Goal: Task Accomplishment & Management: Use online tool/utility

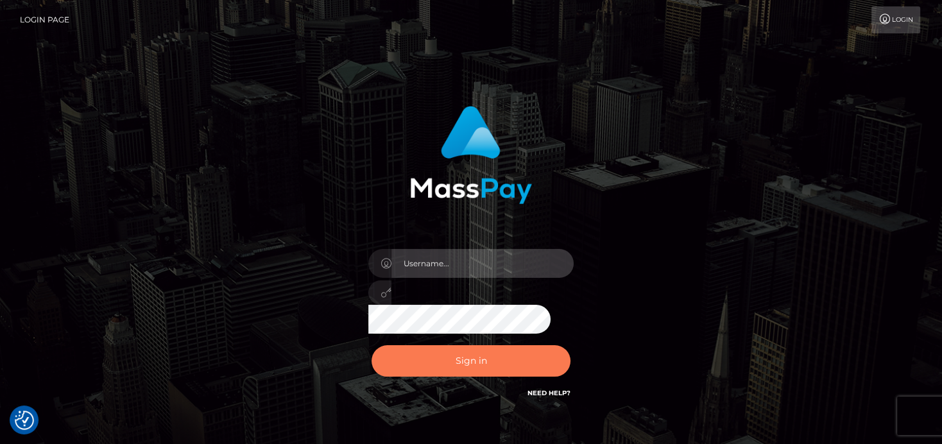
type input "[PERSON_NAME]"
click at [475, 353] on button "Sign in" at bounding box center [470, 360] width 199 height 31
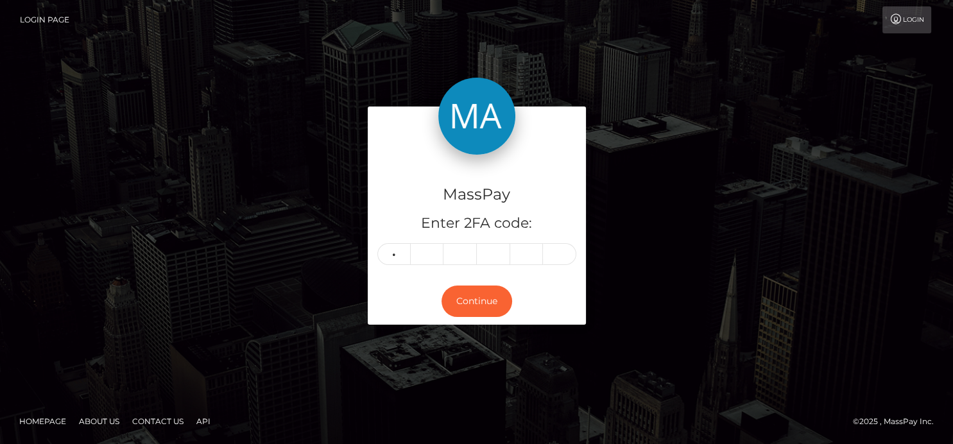
type input "5"
type input "0"
type input "7"
type input "4"
type input "2"
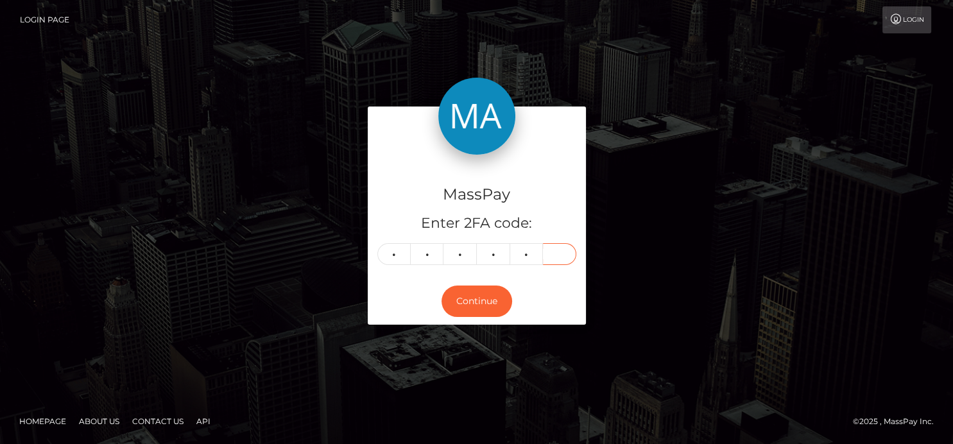
type input "5"
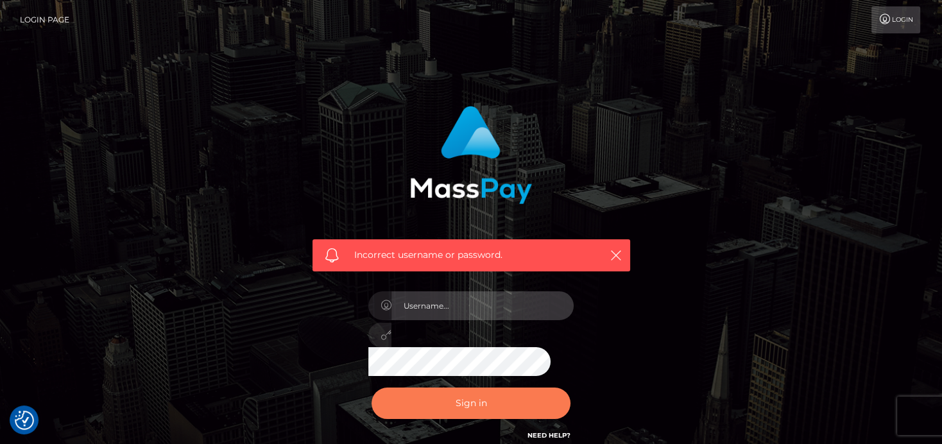
type input "[PERSON_NAME]"
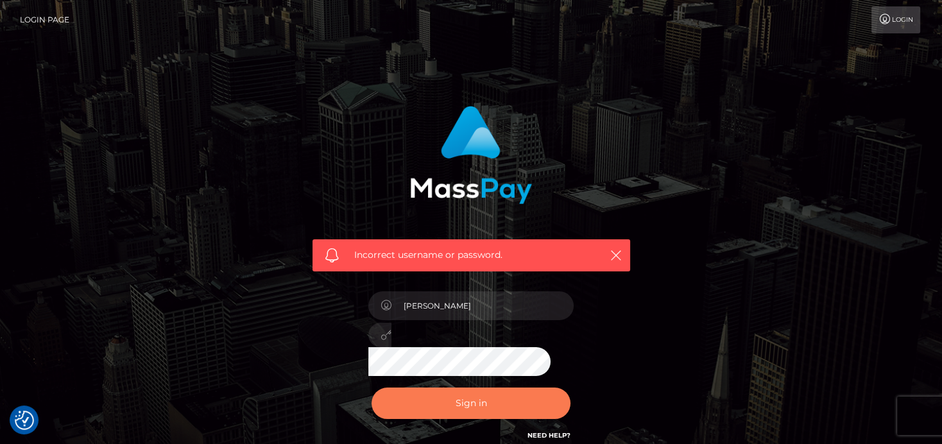
click at [397, 394] on button "Sign in" at bounding box center [470, 402] width 199 height 31
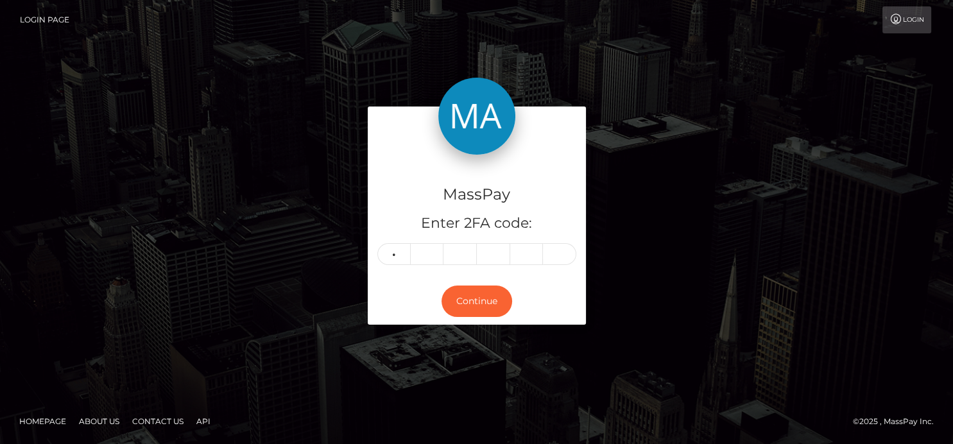
type input "9"
type input "6"
type input "0"
type input "5"
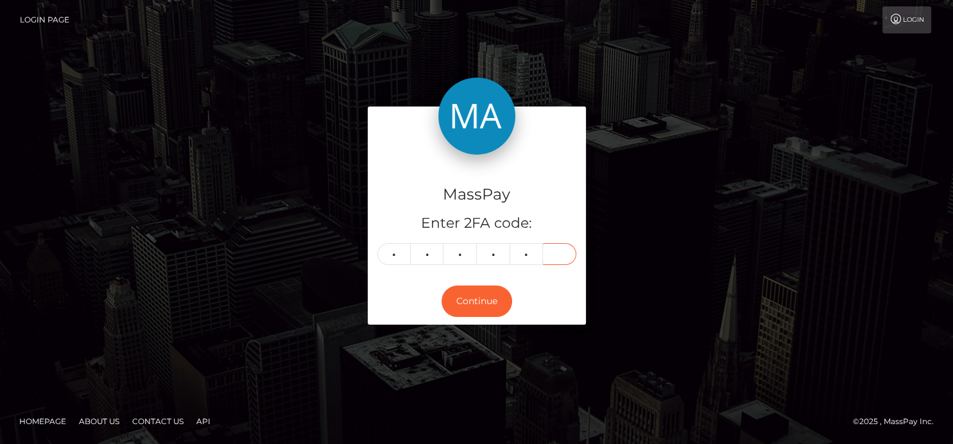
type input "0"
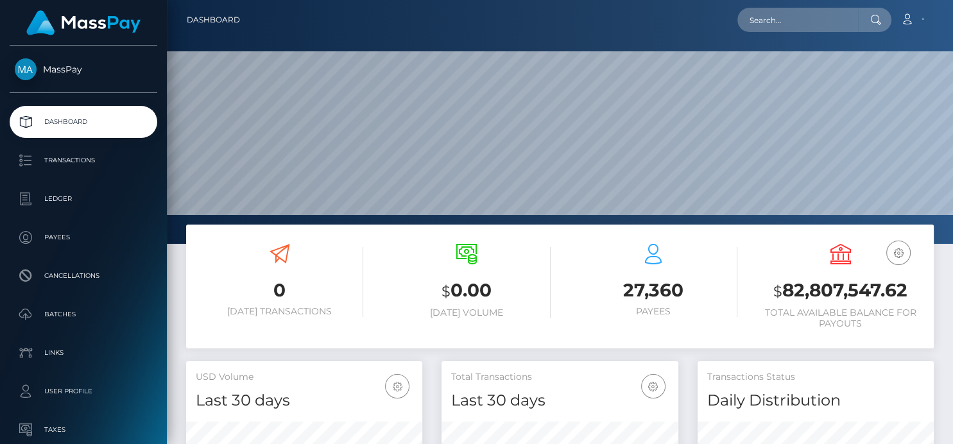
scroll to position [227, 236]
click at [758, 21] on input "text" at bounding box center [797, 20] width 121 height 24
paste input "autocat1@gmail.com"
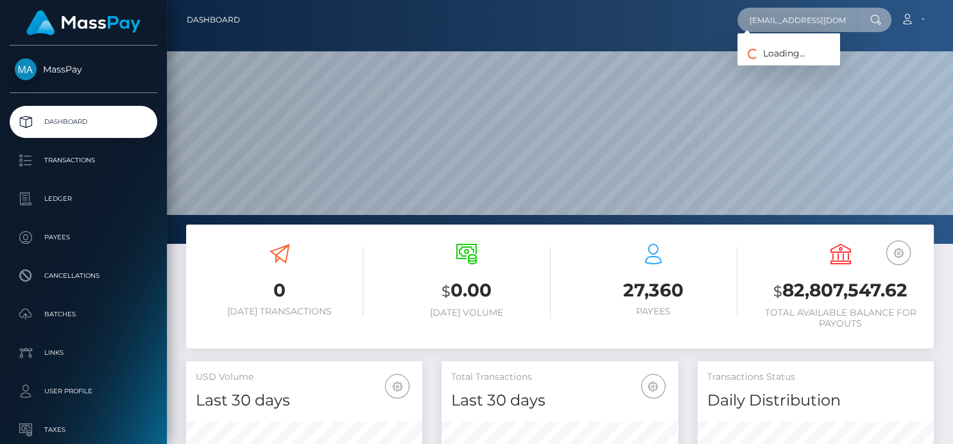
type input "autocat1@gmail.com"
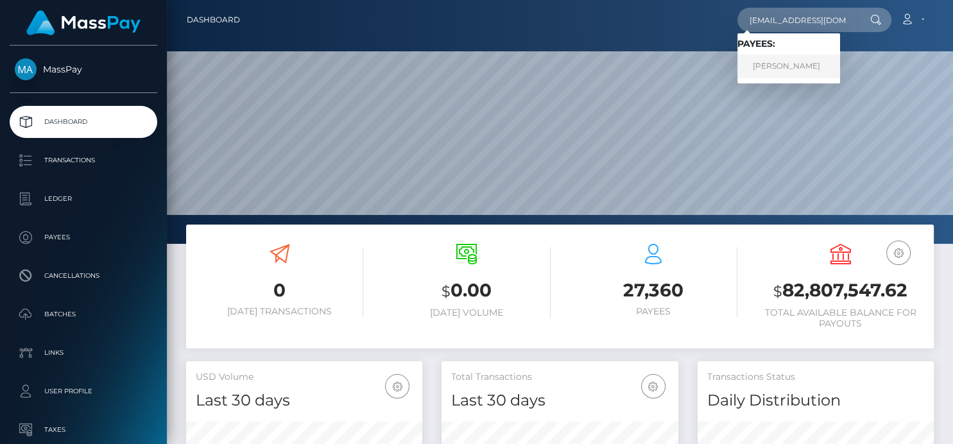
click at [840, 65] on link "HORATIO BANCROFT WILLIAMS" at bounding box center [788, 67] width 103 height 24
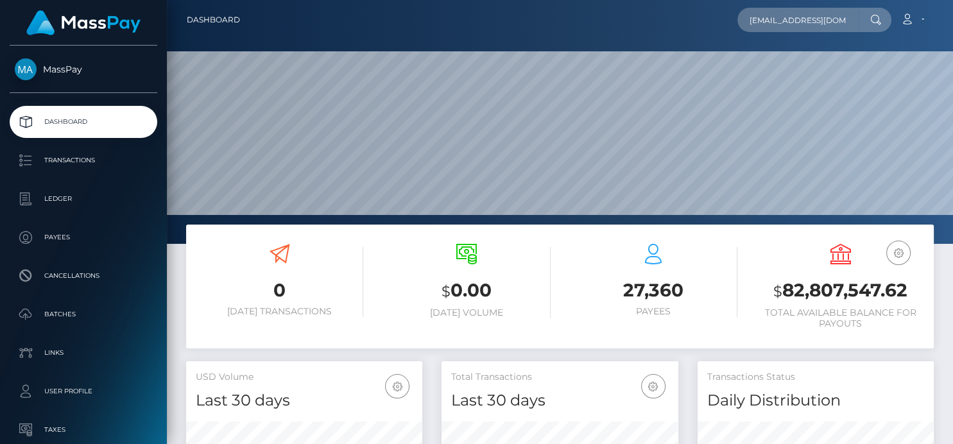
scroll to position [71, 0]
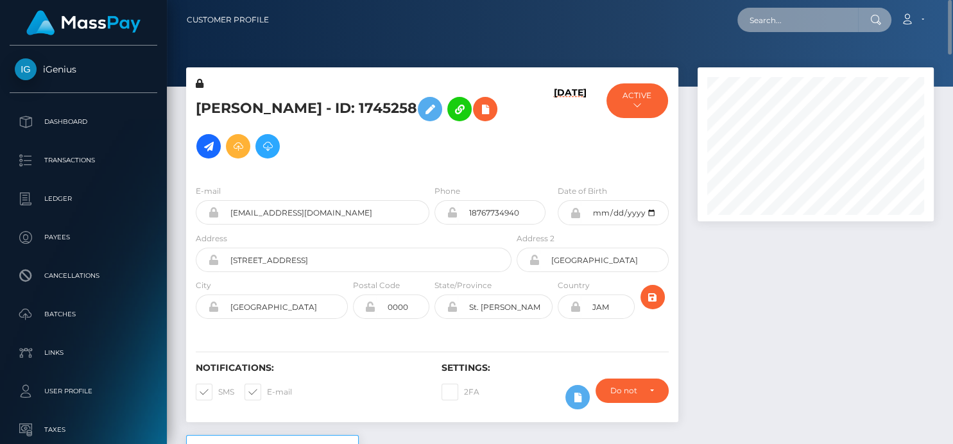
click at [753, 23] on input "text" at bounding box center [797, 20] width 121 height 24
paste input "G6Ew4XzmEcPq2zY4ZuOfpXnvgVD3"
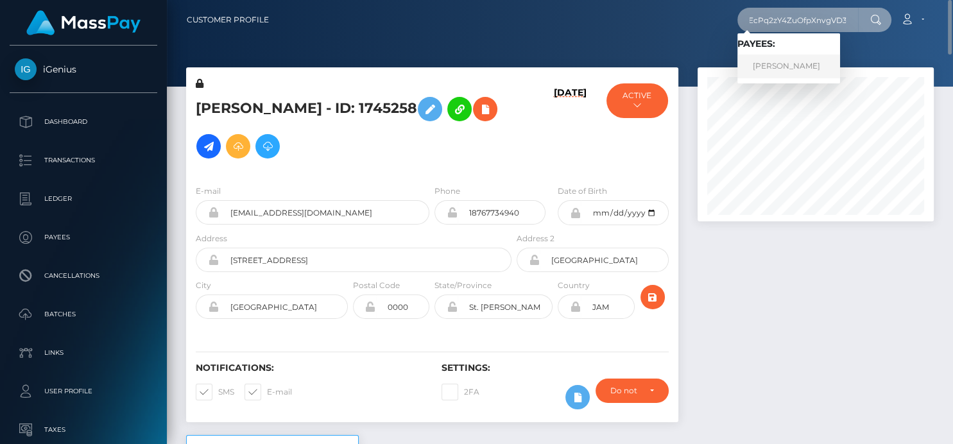
type input "G6Ew4XzmEcPq2zY4ZuOfpXnvgVD3"
click at [790, 71] on link "[PERSON_NAME]" at bounding box center [788, 67] width 103 height 24
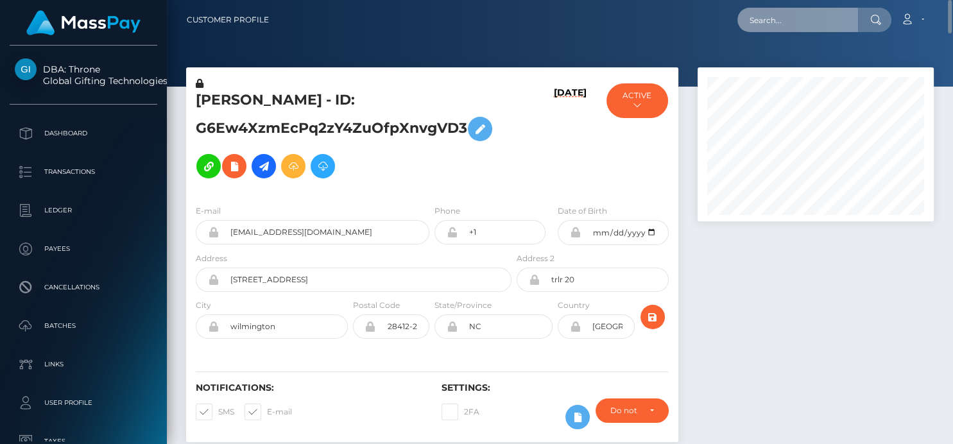
click at [744, 24] on input "text" at bounding box center [797, 20] width 121 height 24
paste input "footiqueeeee@gmail.com"
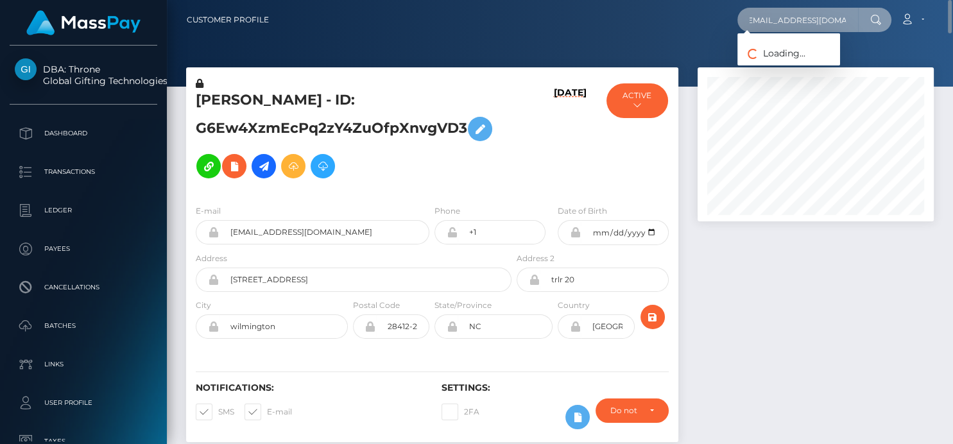
type input "footiqueeeee@gmail.com"
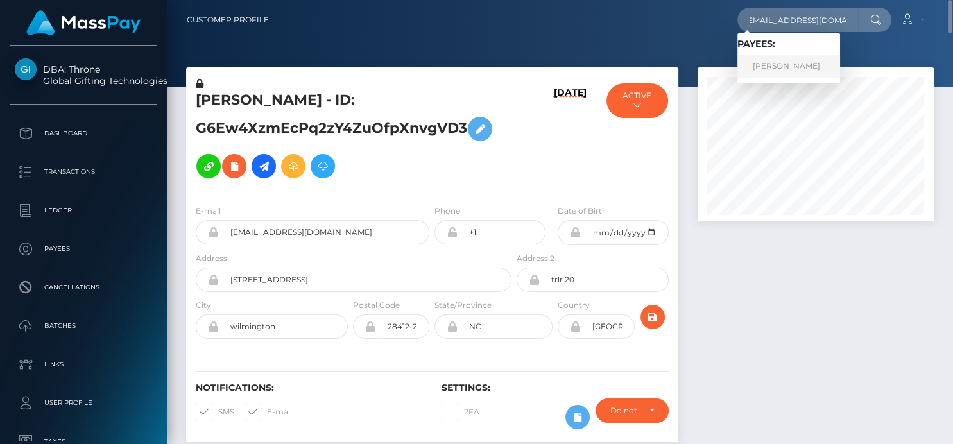
scroll to position [0, 0]
click at [757, 65] on link "Dina Giliadov" at bounding box center [788, 67] width 103 height 24
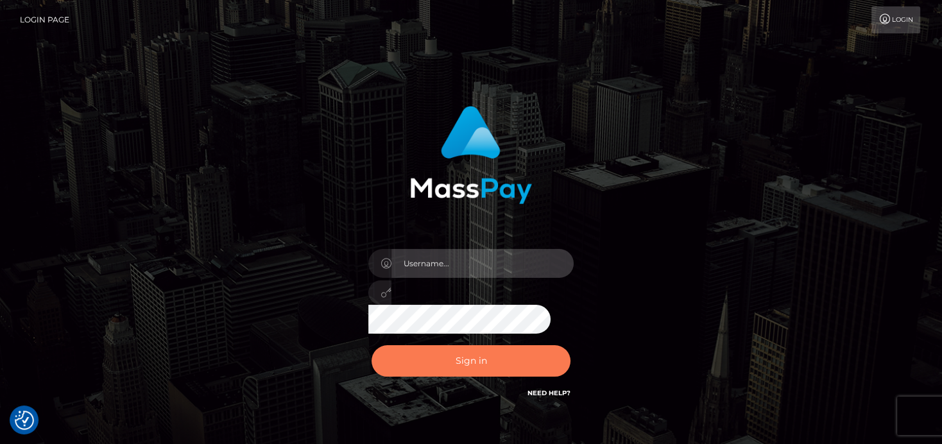
type input "[PERSON_NAME]"
click at [429, 364] on button "Sign in" at bounding box center [470, 360] width 199 height 31
type input "[PERSON_NAME]"
click at [434, 357] on button "Sign in" at bounding box center [470, 360] width 199 height 31
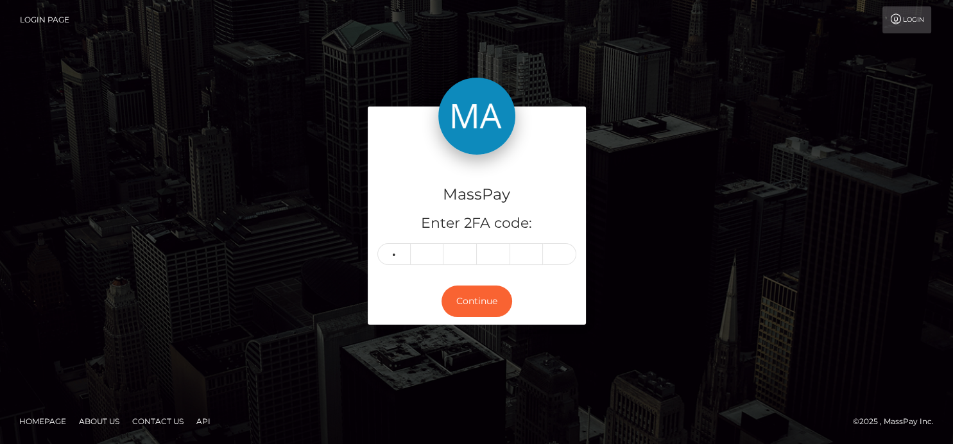
type input "6"
type input "0"
type input "5"
type input "6"
type input "7"
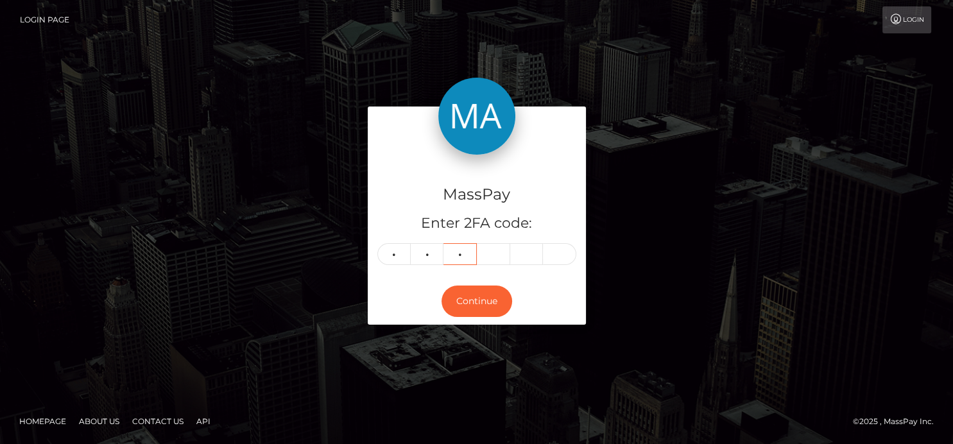
type input "2"
type input "5"
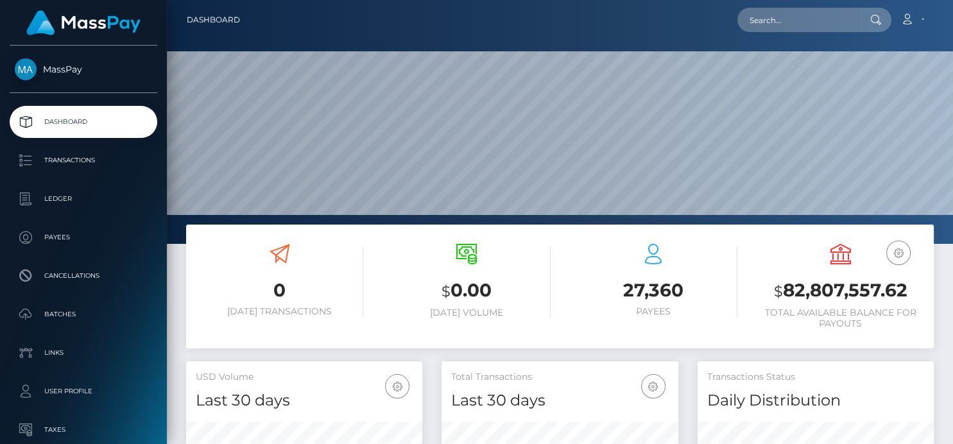
scroll to position [227, 236]
click at [763, 15] on input "text" at bounding box center [797, 20] width 121 height 24
paste input "[EMAIL_ADDRESS][DOMAIN_NAME]"
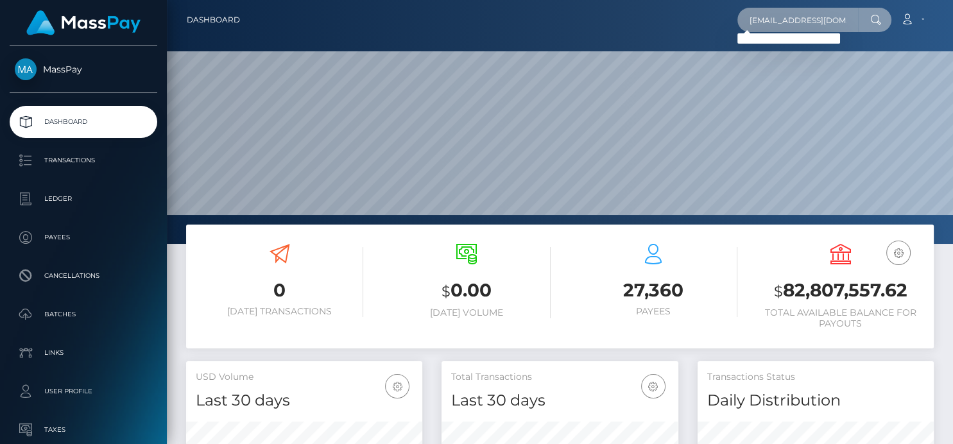
click at [760, 13] on input "[EMAIL_ADDRESS][DOMAIN_NAME]" at bounding box center [797, 20] width 121 height 24
drag, startPoint x: 749, startPoint y: 21, endPoint x: 950, endPoint y: -9, distance: 203.6
click at [950, 0] on html "MassPay Dashboard Transactions Ledger Payees Cancellations Links" at bounding box center [476, 222] width 953 height 444
paste input "[EMAIL_ADDRESS][PERSON_NAME]"
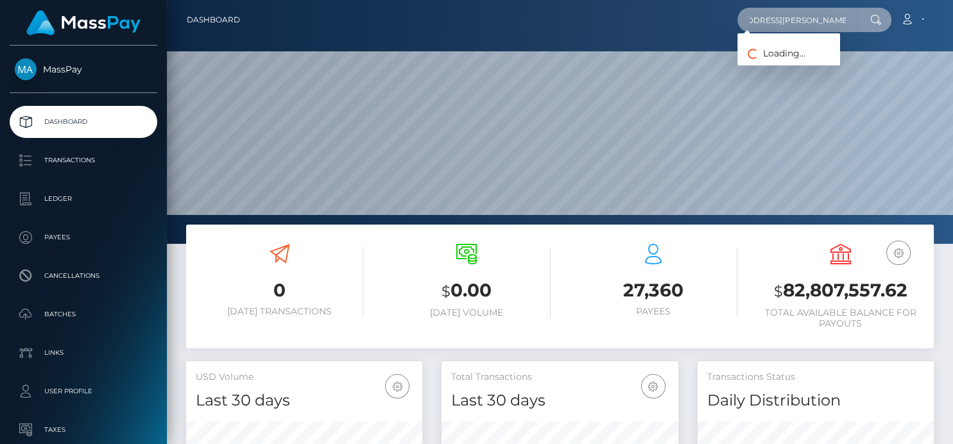
scroll to position [0, 22]
type input "[EMAIL_ADDRESS][PERSON_NAME][DOMAIN_NAME]"
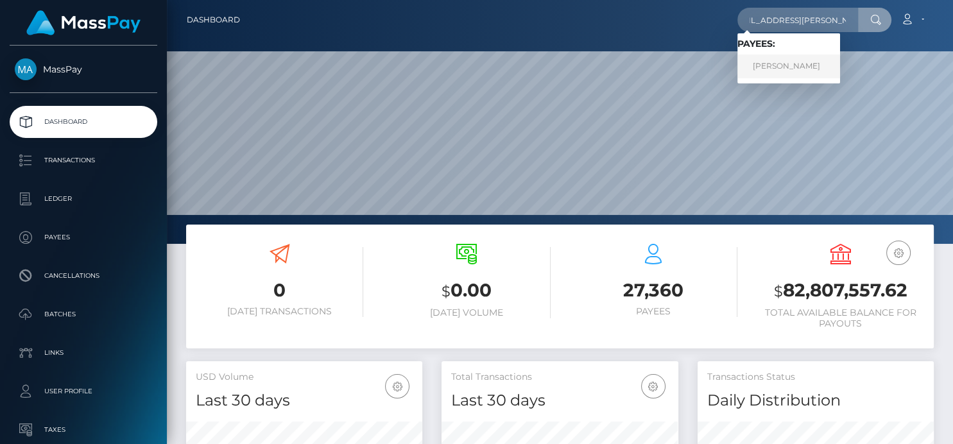
scroll to position [0, 0]
click at [778, 67] on link "Georg Wiedenmann" at bounding box center [788, 67] width 103 height 24
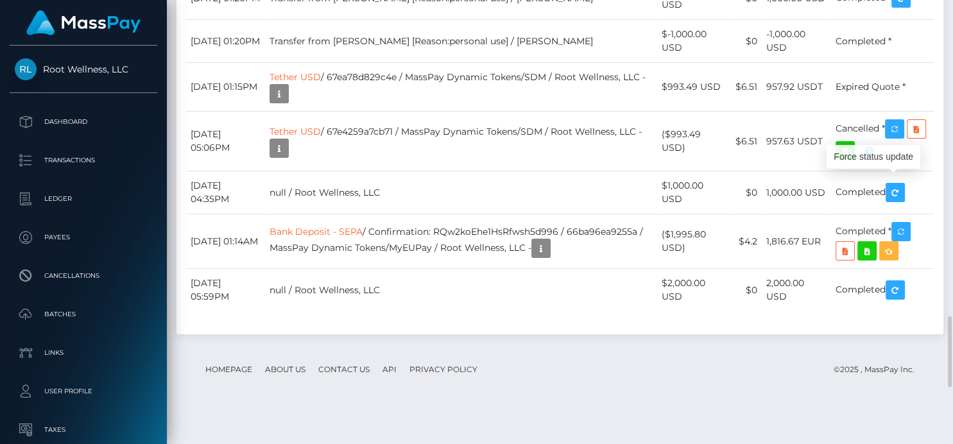
scroll to position [154, 236]
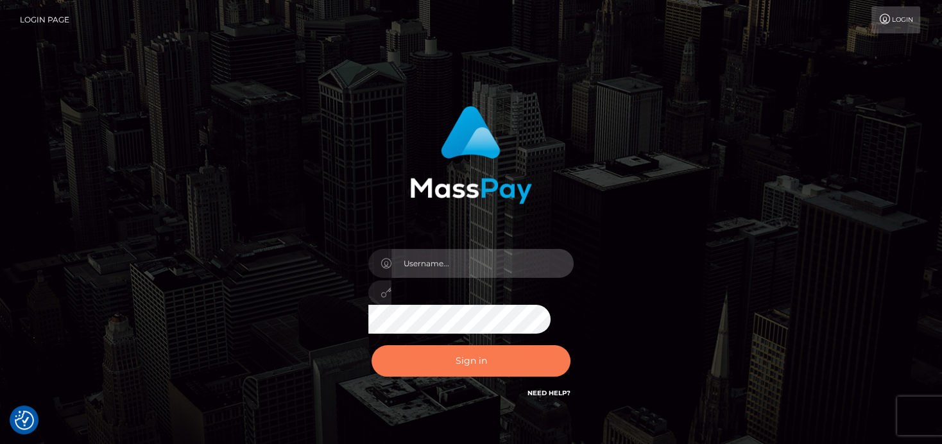
type input "[PERSON_NAME]"
click at [459, 363] on button "Sign in" at bounding box center [470, 360] width 199 height 31
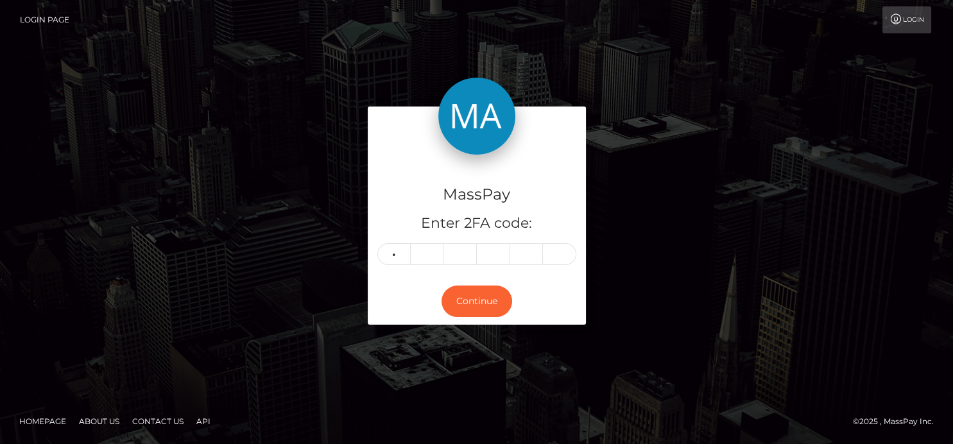
type input "7"
type input "8"
type input "7"
type input "0"
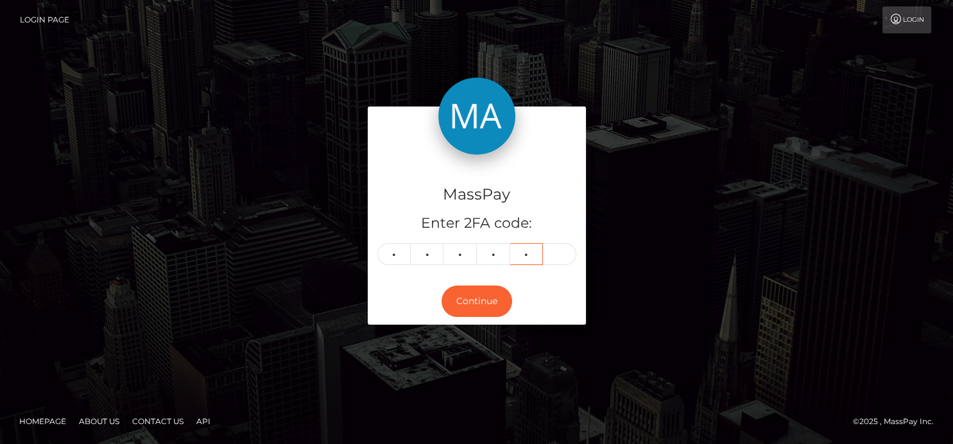
type input "6"
type input "5"
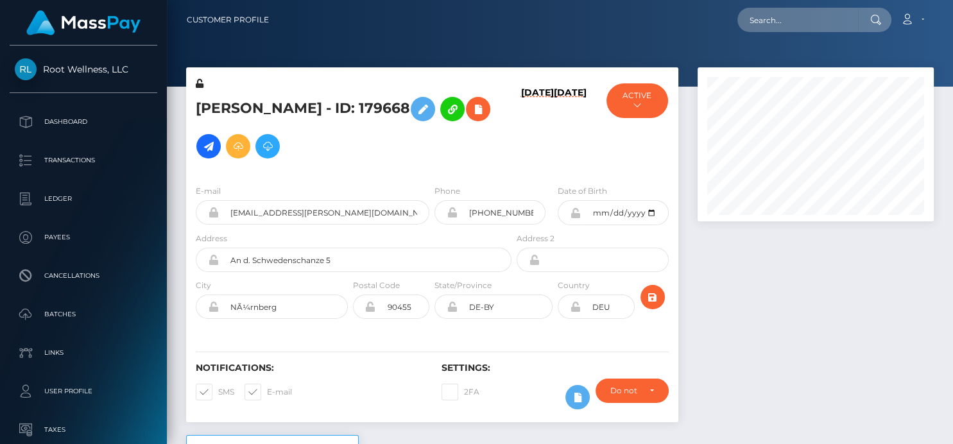
scroll to position [154, 236]
click at [750, 24] on input "text" at bounding box center [797, 20] width 121 height 24
paste input "[DOMAIN_NAME][EMAIL_ADDRESS][DOMAIN_NAME]"
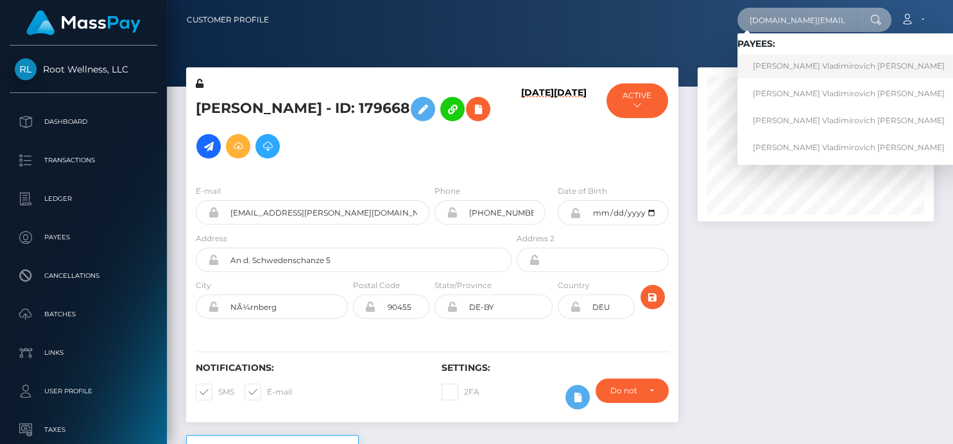
type input "[DOMAIN_NAME][EMAIL_ADDRESS][DOMAIN_NAME]"
click at [781, 71] on link "Anton Vladimirovich Pavlenkov" at bounding box center [848, 67] width 223 height 24
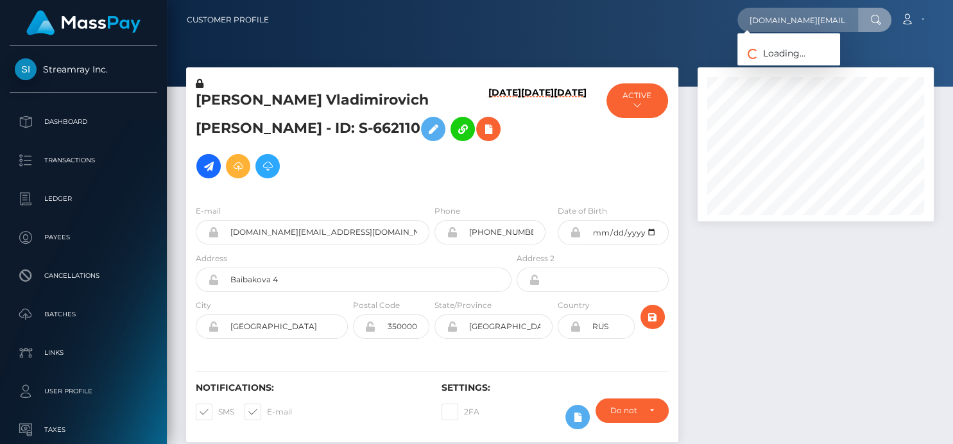
scroll to position [154, 236]
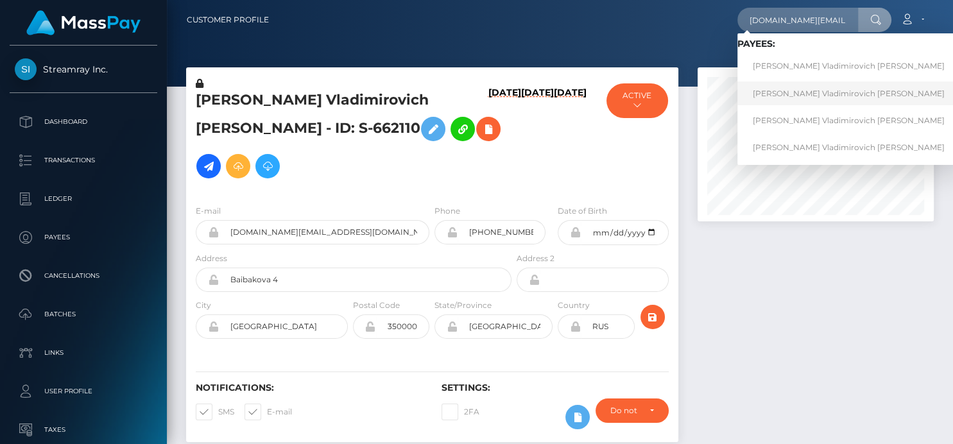
type input "[DOMAIN_NAME][EMAIL_ADDRESS][DOMAIN_NAME]"
click at [789, 92] on link "[PERSON_NAME] Vladimirovich [PERSON_NAME]" at bounding box center [848, 93] width 223 height 24
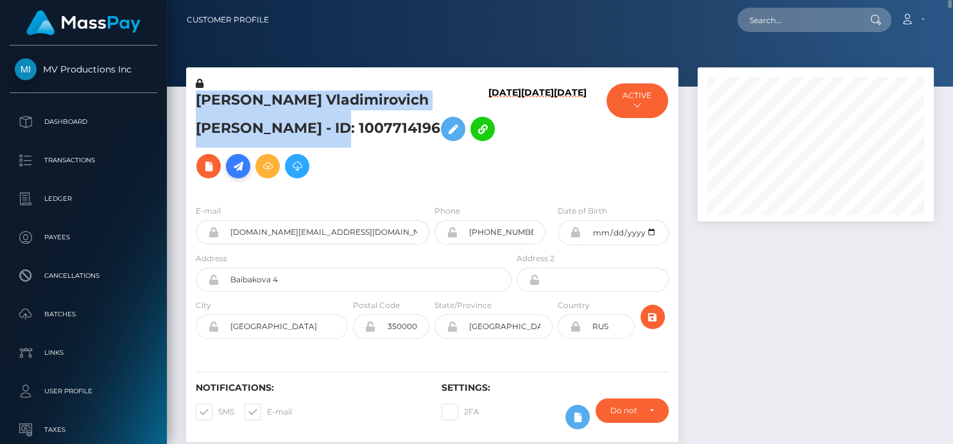
click at [246, 158] on icon at bounding box center [237, 166] width 15 height 16
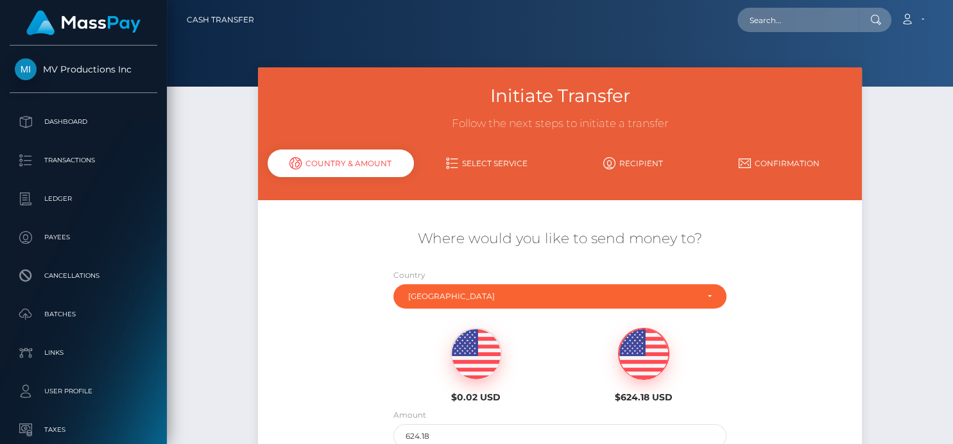
scroll to position [71, 0]
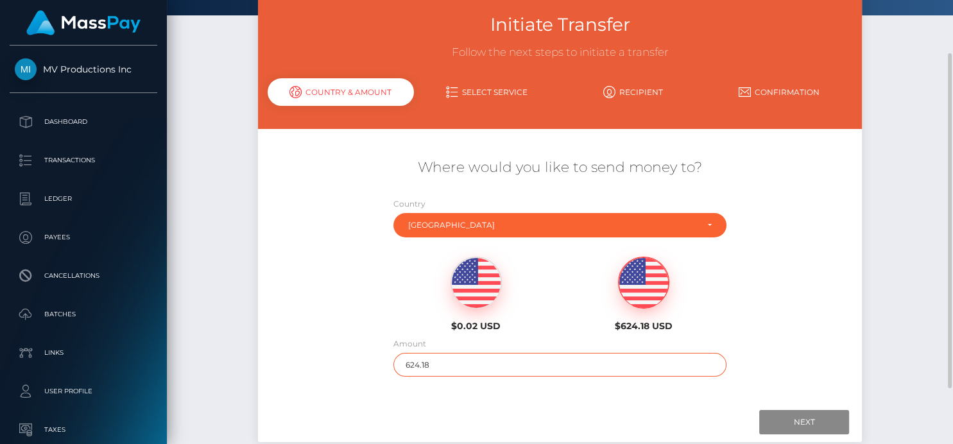
drag, startPoint x: 445, startPoint y: 364, endPoint x: 383, endPoint y: 346, distance: 64.6
click at [391, 367] on div "Amount 624.18" at bounding box center [560, 360] width 352 height 46
type input "100"
click at [788, 421] on input "Next" at bounding box center [804, 422] width 90 height 24
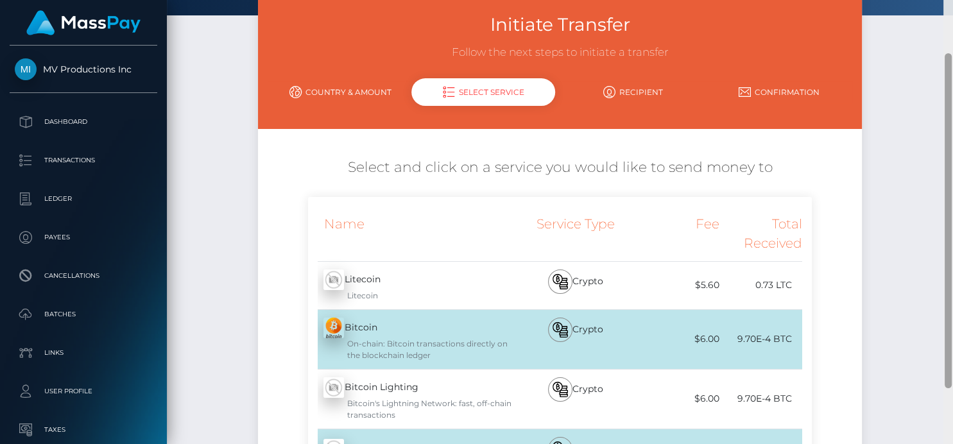
scroll to position [357, 0]
